Goal: Find specific page/section: Find specific page/section

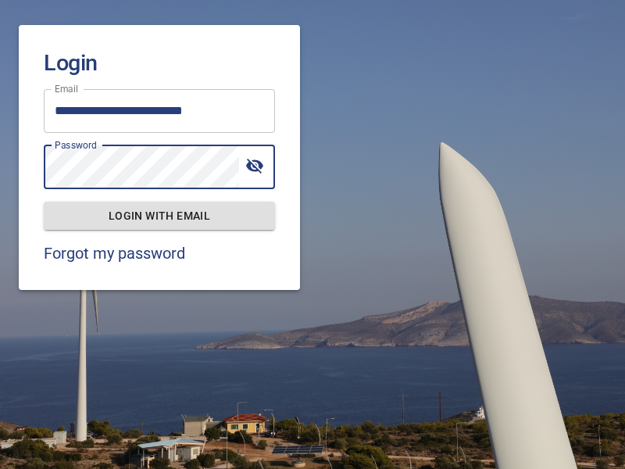
click at [159, 215] on span "Login with email" at bounding box center [159, 216] width 206 height 20
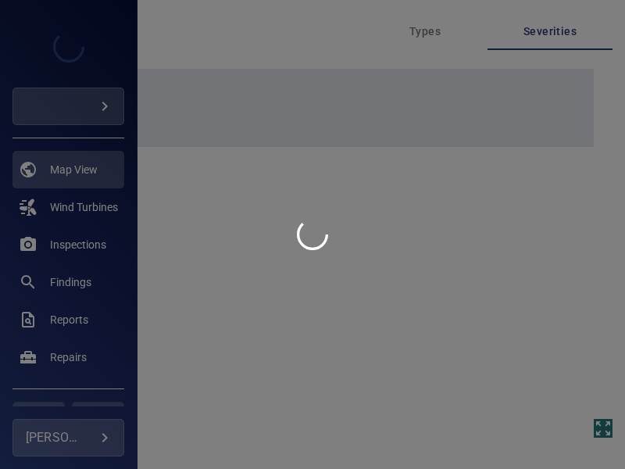
type input "****"
